Goal: Task Accomplishment & Management: Manage account settings

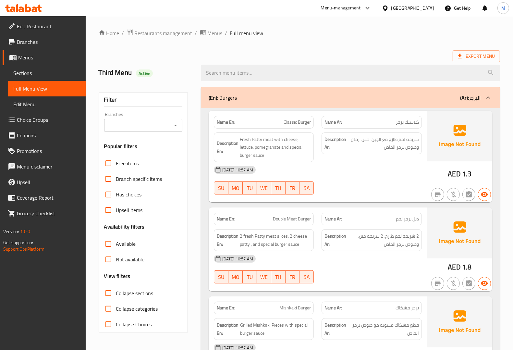
click at [28, 45] on span "Branches" at bounding box center [49, 42] width 64 height 8
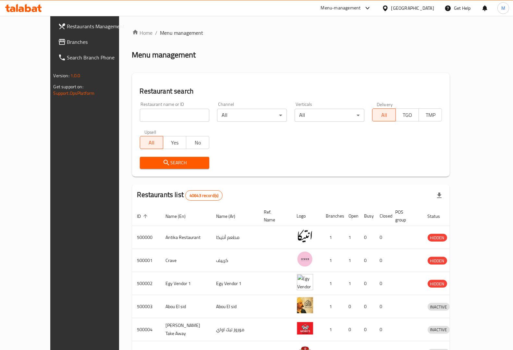
click at [144, 110] on input "search" at bounding box center [175, 115] width 70 height 13
paste input "773867"
type input "773867"
click button "Search" at bounding box center [175, 163] width 70 height 12
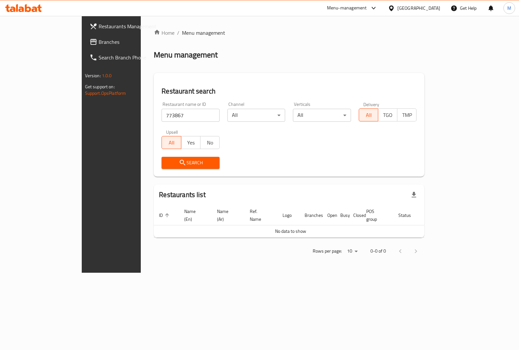
click at [281, 227] on span "No data to show" at bounding box center [290, 231] width 31 height 8
click at [173, 118] on input "773867" at bounding box center [191, 115] width 58 height 13
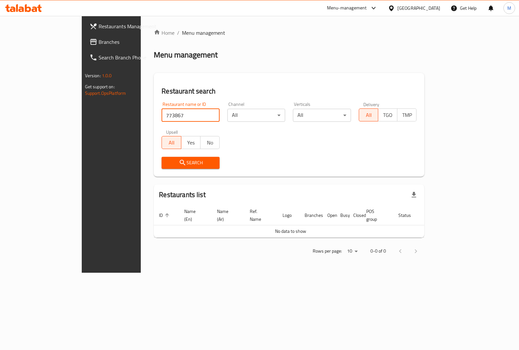
click at [173, 118] on input "773867" at bounding box center [191, 115] width 58 height 13
click at [162, 116] on input "search" at bounding box center [191, 115] width 58 height 13
paste input "HPZ4W1"
type input "HPZ4W1"
click button "Search" at bounding box center [191, 163] width 58 height 12
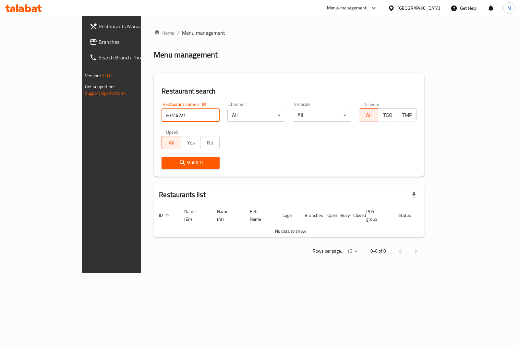
click at [162, 117] on input "HPZ4W1" at bounding box center [191, 115] width 58 height 13
click button "Search" at bounding box center [191, 163] width 58 height 12
click at [192, 119] on input "HPZ4W1" at bounding box center [191, 115] width 58 height 13
click at [191, 114] on input "HPZ4W1" at bounding box center [191, 115] width 58 height 13
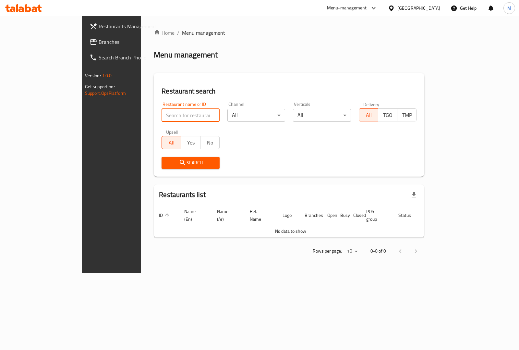
click at [165, 118] on input "search" at bounding box center [191, 115] width 58 height 13
click at [84, 32] on link "Restaurants Management" at bounding box center [126, 27] width 84 height 16
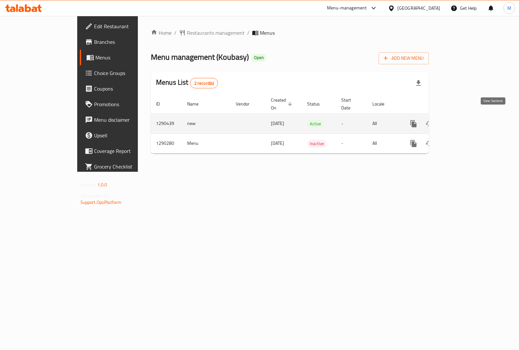
click at [465, 120] on icon "enhanced table" at bounding box center [461, 124] width 8 height 8
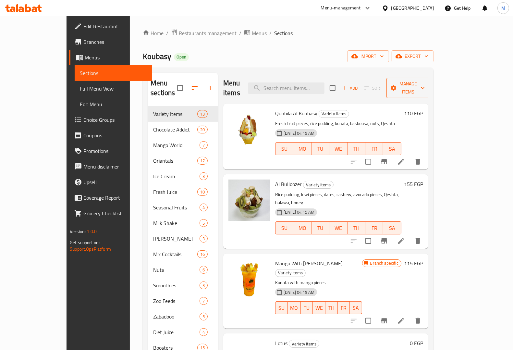
click at [430, 79] on button "Manage items" at bounding box center [409, 88] width 44 height 20
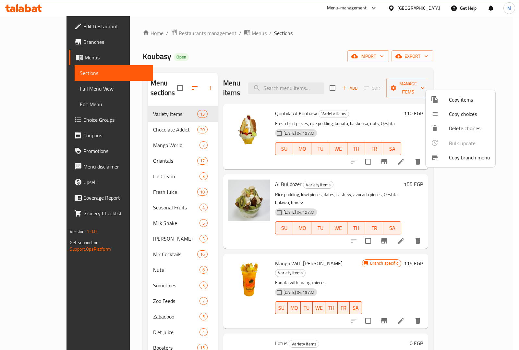
click at [462, 155] on span "Copy branch menu" at bounding box center [469, 158] width 41 height 8
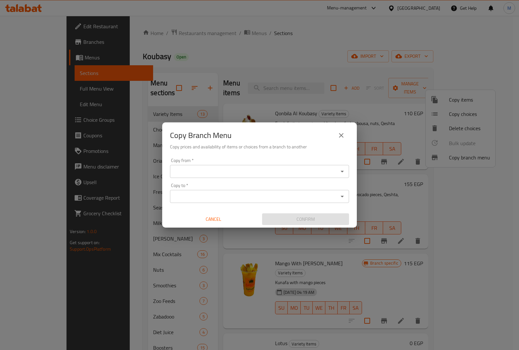
click at [215, 168] on input "Copy from   *" at bounding box center [254, 171] width 165 height 9
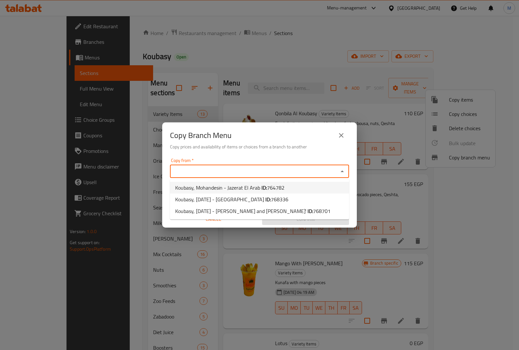
click at [298, 147] on h6 "Copy prices and availability of items or choices from a branch to another" at bounding box center [259, 146] width 179 height 7
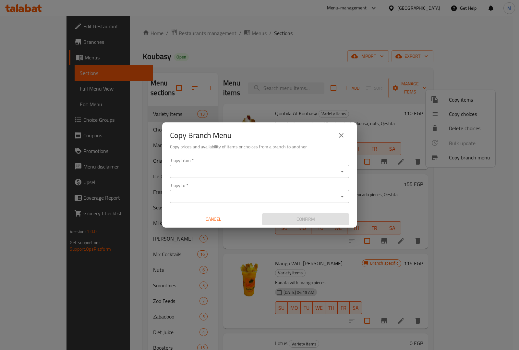
click at [334, 134] on button "close" at bounding box center [342, 136] width 16 height 16
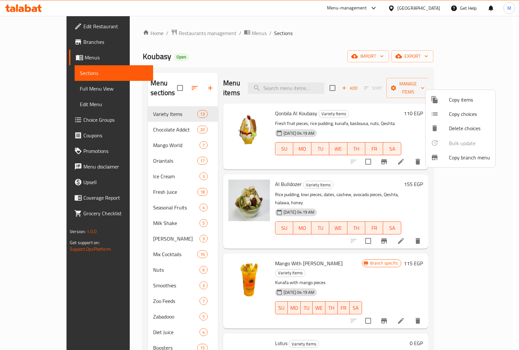
click at [384, 18] on div at bounding box center [259, 175] width 519 height 350
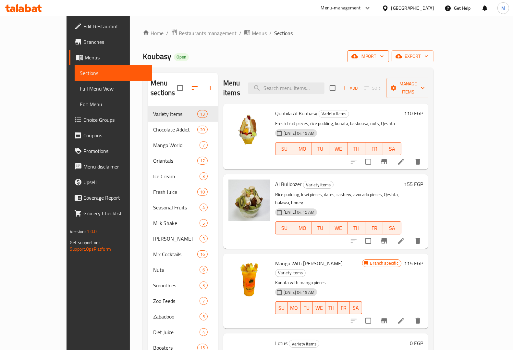
click at [434, 57] on div "import export" at bounding box center [391, 56] width 86 height 12
click at [402, 53] on icon "button" at bounding box center [399, 56] width 6 height 6
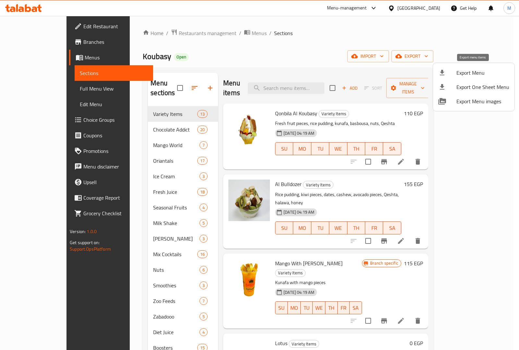
click at [467, 69] on span "Export Menu" at bounding box center [483, 73] width 53 height 8
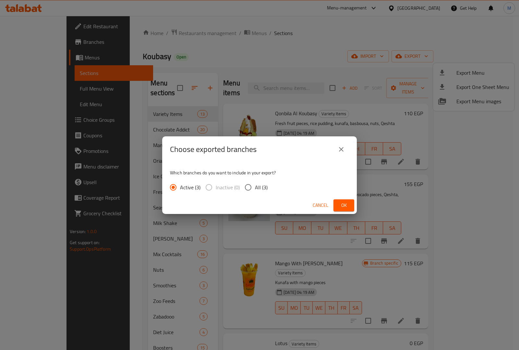
click at [245, 182] on input "All (3)" at bounding box center [249, 188] width 14 height 14
radio input "true"
click at [338, 201] on button "Ok" at bounding box center [344, 205] width 21 height 12
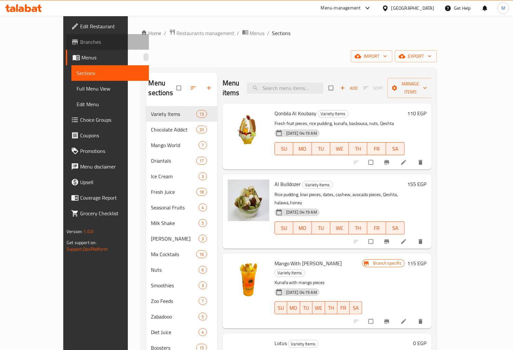
click at [80, 44] on span "Branches" at bounding box center [112, 42] width 64 height 8
click at [432, 56] on span "export" at bounding box center [415, 56] width 31 height 8
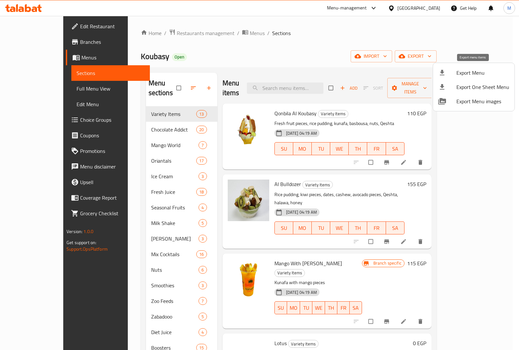
click at [479, 77] on span "Export Menu" at bounding box center [483, 73] width 53 height 8
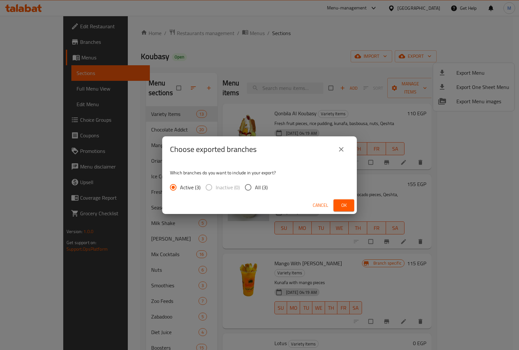
click at [261, 185] on span "All (3)" at bounding box center [261, 187] width 13 height 8
click at [255, 185] on input "All (3)" at bounding box center [249, 188] width 14 height 14
radio input "true"
click at [351, 208] on button "Ok" at bounding box center [344, 205] width 21 height 12
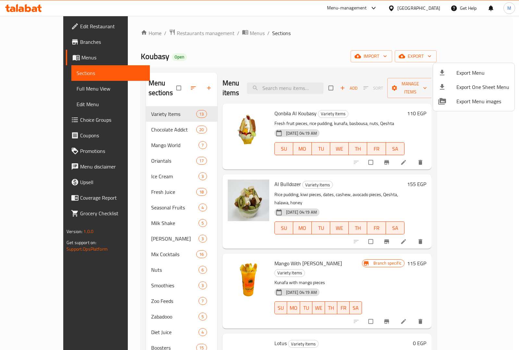
click at [32, 40] on div at bounding box center [259, 175] width 519 height 350
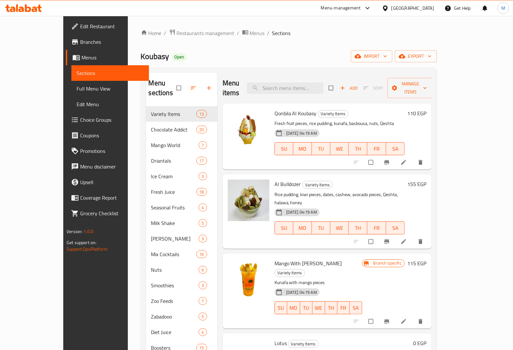
click at [80, 40] on span "Branches" at bounding box center [112, 42] width 64 height 8
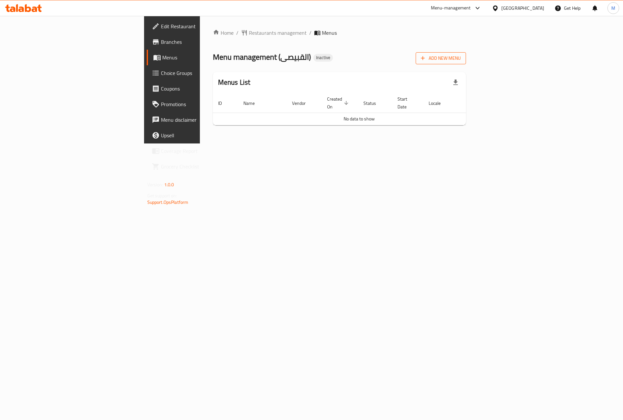
click at [461, 60] on span "Add New Menu" at bounding box center [441, 58] width 40 height 8
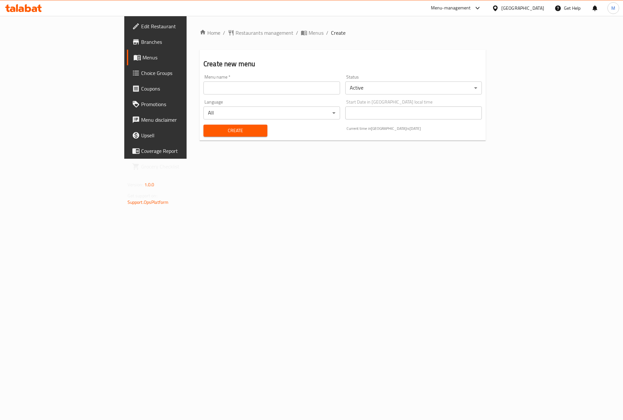
click at [272, 94] on input "text" at bounding box center [272, 87] width 137 height 13
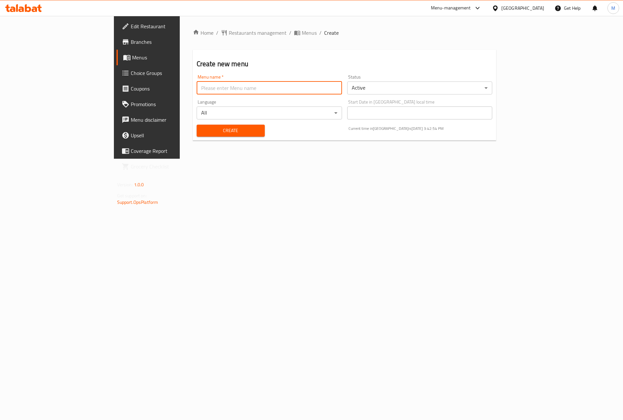
type input "[PERSON_NAME]"
click at [202, 130] on span "Create" at bounding box center [231, 131] width 58 height 8
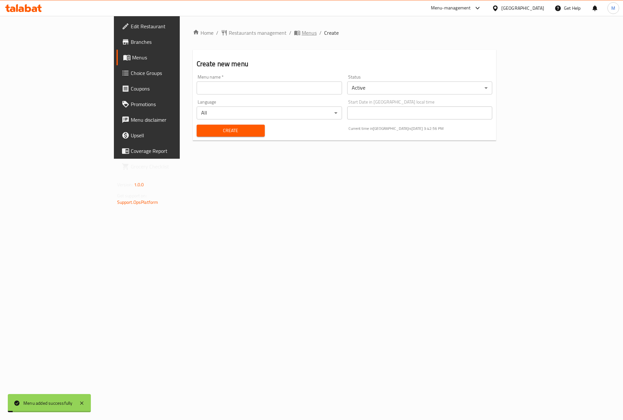
click at [302, 31] on span "Menus" at bounding box center [309, 33] width 15 height 8
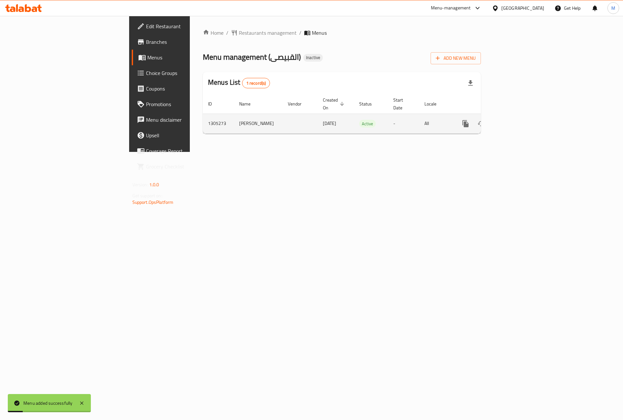
click at [516, 121] on icon "enhanced table" at bounding box center [513, 124] width 6 height 6
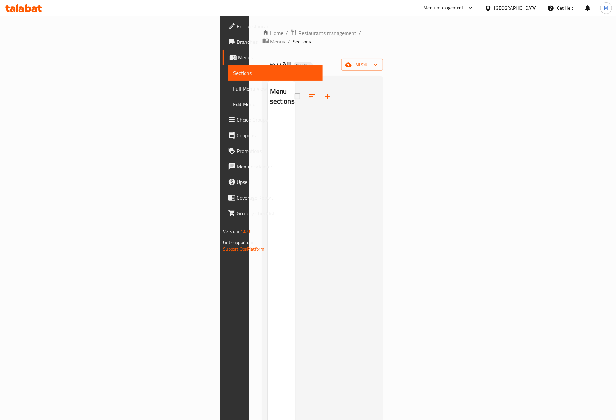
click at [237, 38] on span "Branches" at bounding box center [277, 42] width 81 height 8
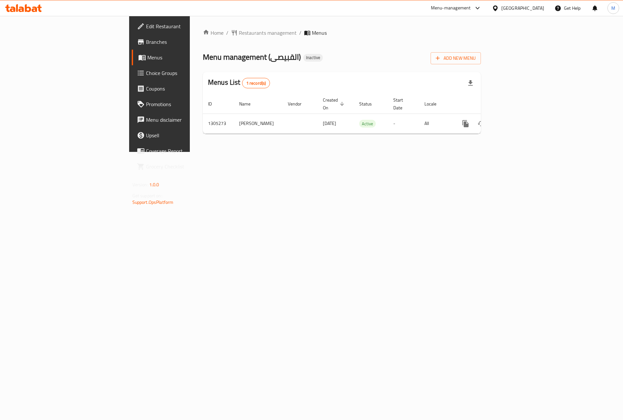
click at [255, 152] on div "Home / Restaurants management / Menus Menu management ( القبيصى ) Inactive Add …" at bounding box center [342, 84] width 304 height 136
click at [520, 117] on link "enhanced table" at bounding box center [513, 124] width 16 height 16
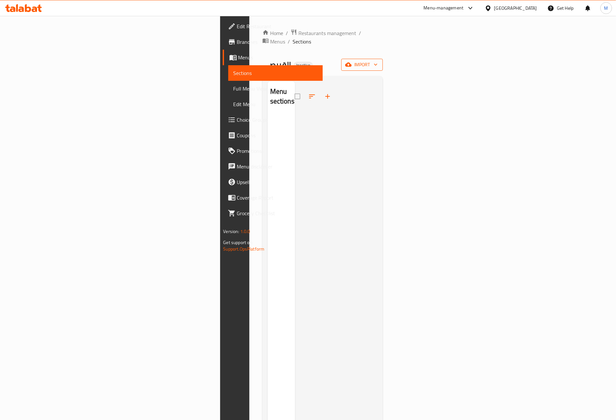
click at [378, 61] on span "import" at bounding box center [361, 65] width 31 height 8
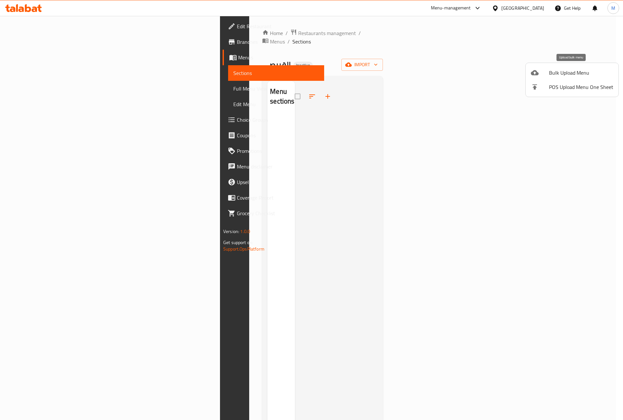
click at [563, 71] on span "Bulk Upload Menu" at bounding box center [581, 73] width 64 height 8
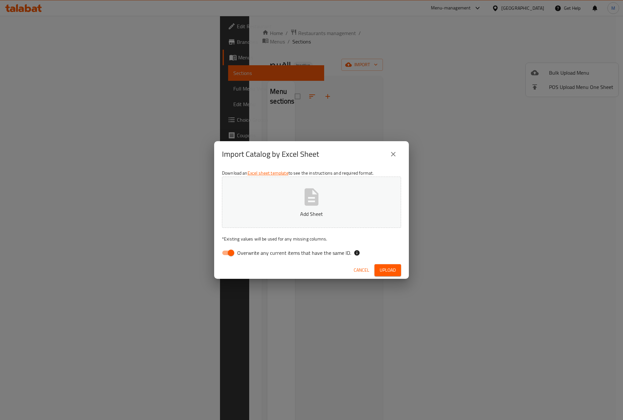
click at [251, 255] on span "Overwrite any current items that have the same ID." at bounding box center [294, 253] width 114 height 8
click at [250, 255] on input "Overwrite any current items that have the same ID." at bounding box center [231, 253] width 37 height 12
checkbox input "false"
click at [282, 208] on button "Add Sheet" at bounding box center [311, 202] width 179 height 51
click at [399, 272] on button "Upload" at bounding box center [388, 270] width 27 height 12
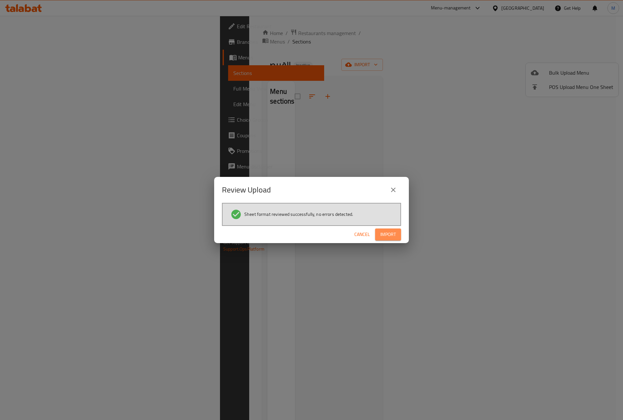
click at [393, 233] on span "Import" at bounding box center [389, 235] width 16 height 8
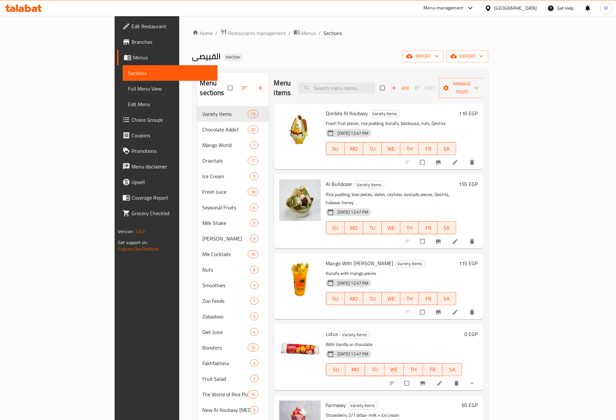
click at [128, 89] on span "Full Menu View" at bounding box center [170, 89] width 84 height 8
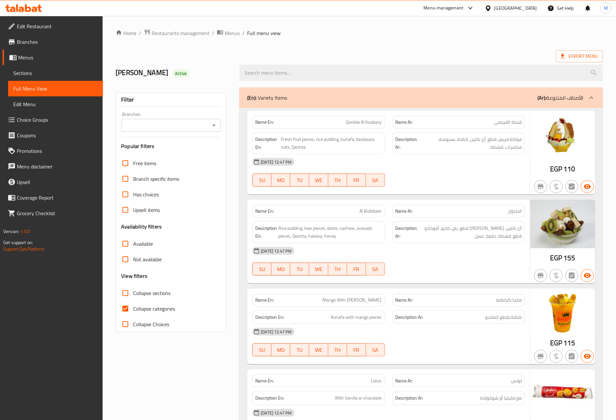
click at [165, 312] on span "Collapse categories" at bounding box center [154, 309] width 42 height 8
click at [133, 312] on input "Collapse categories" at bounding box center [126, 309] width 16 height 16
checkbox input "false"
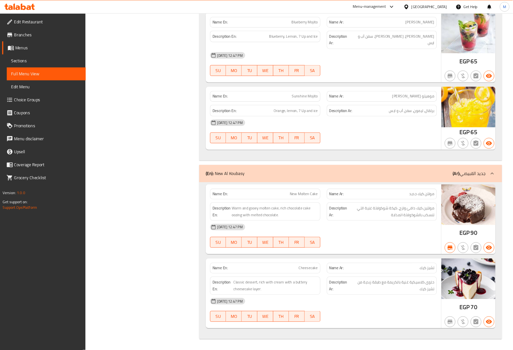
scroll to position [36174, 0]
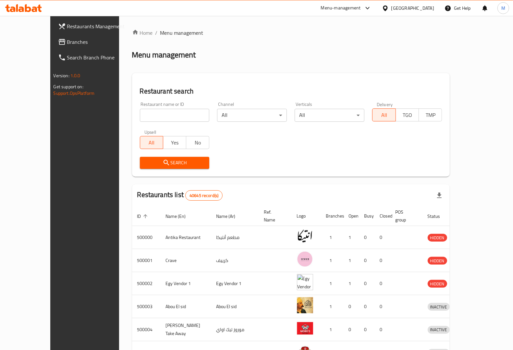
click at [154, 116] on input "search" at bounding box center [175, 115] width 70 height 13
paste input "773877"
click button "Search" at bounding box center [175, 163] width 70 height 12
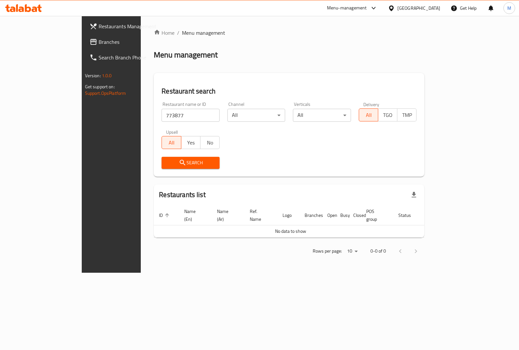
click at [280, 227] on span "No data to show" at bounding box center [290, 231] width 31 height 8
click at [162, 115] on input "773877" at bounding box center [191, 115] width 58 height 13
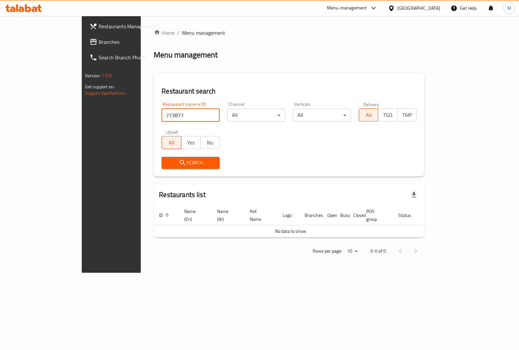
click at [162, 115] on input "773877" at bounding box center [191, 115] width 58 height 13
paste input "HPK1XZ"
click button "Search" at bounding box center [191, 163] width 58 height 12
type input "H"
click at [298, 142] on div "Restaurant name or ID Restaurant name or ID Channel All ​ Verticals All ​ Deliv…" at bounding box center [289, 135] width 263 height 75
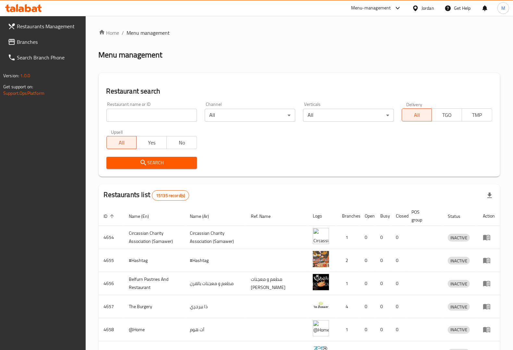
click at [135, 116] on input "search" at bounding box center [151, 115] width 91 height 13
paste input "773877"
click button "Search" at bounding box center [151, 163] width 91 height 12
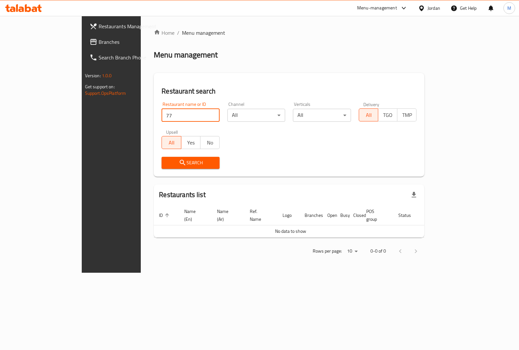
type input "7"
click at [179, 114] on input "search" at bounding box center [191, 115] width 58 height 13
paste input "HPK1XZ"
type input "HPK1XZ"
click button "Search" at bounding box center [191, 163] width 58 height 12
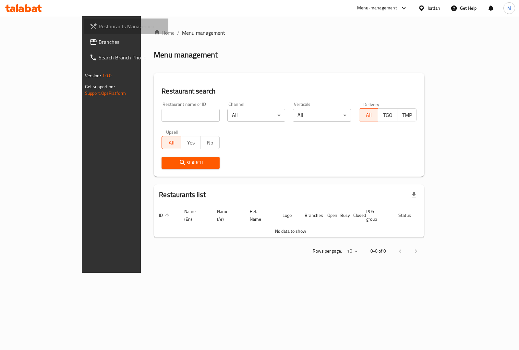
click at [99, 27] on span "Restaurants Management" at bounding box center [131, 26] width 65 height 8
